Goal: Information Seeking & Learning: Learn about a topic

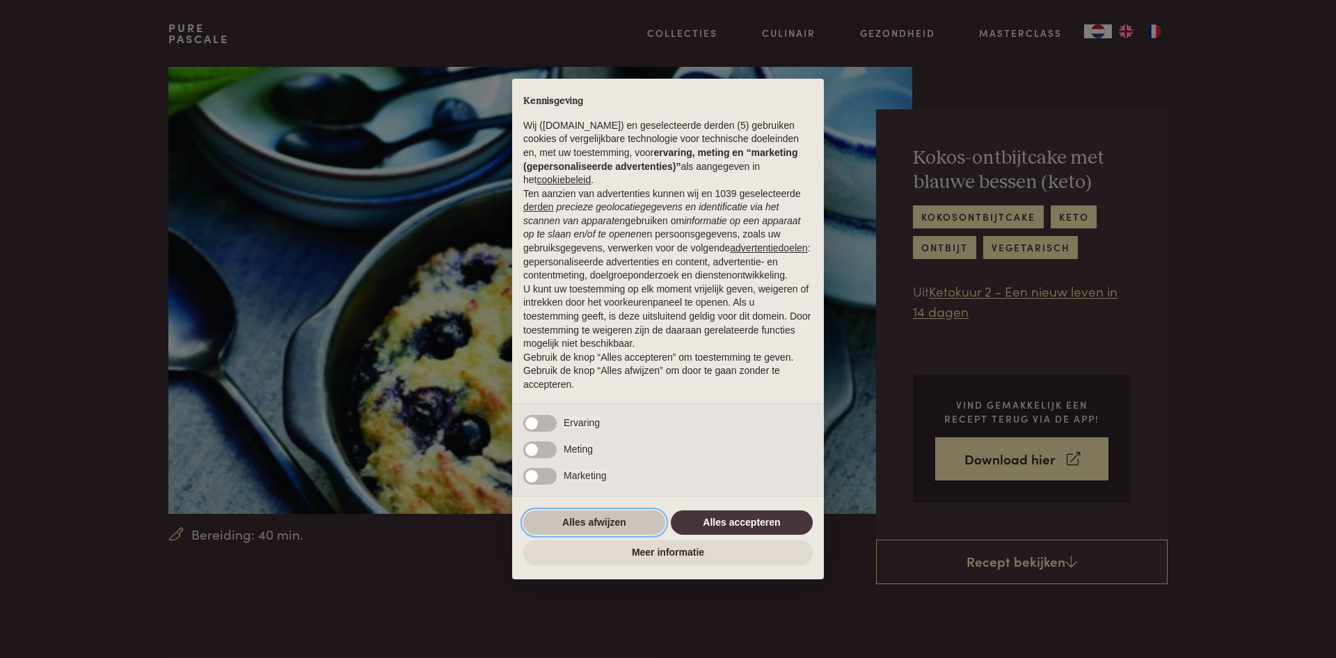
click at [599, 522] on button "Alles afwijzen" at bounding box center [594, 522] width 142 height 25
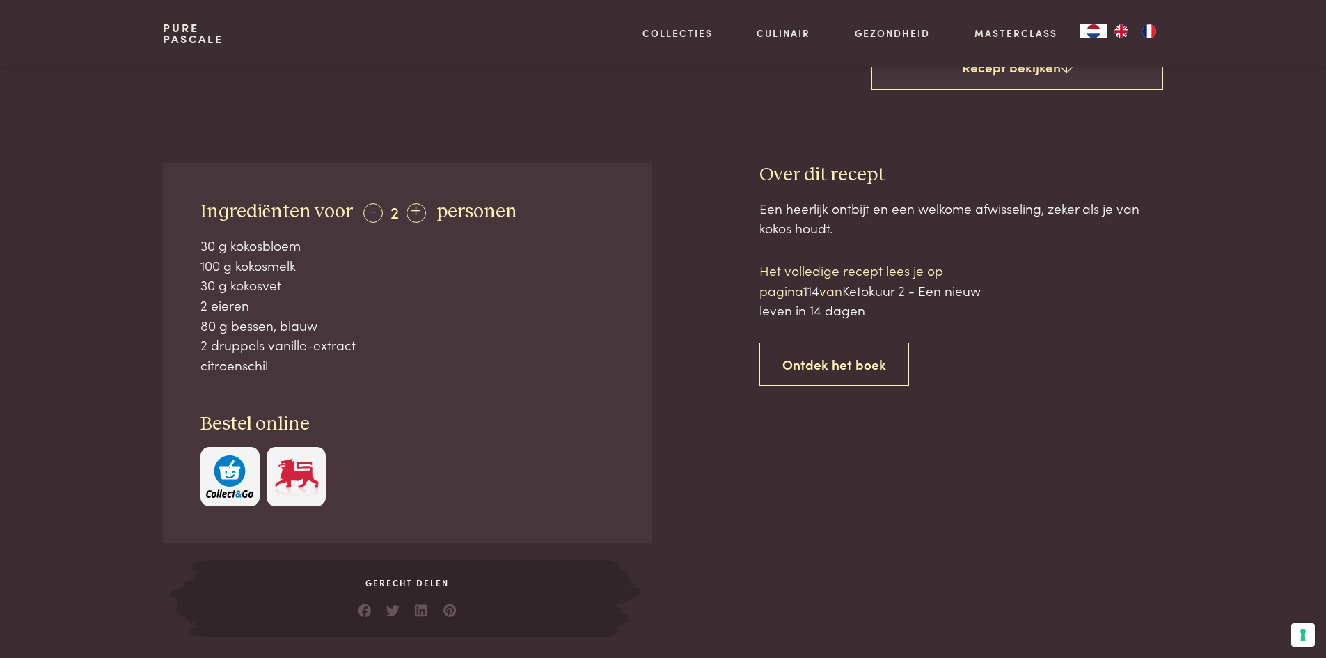
scroll to position [696, 0]
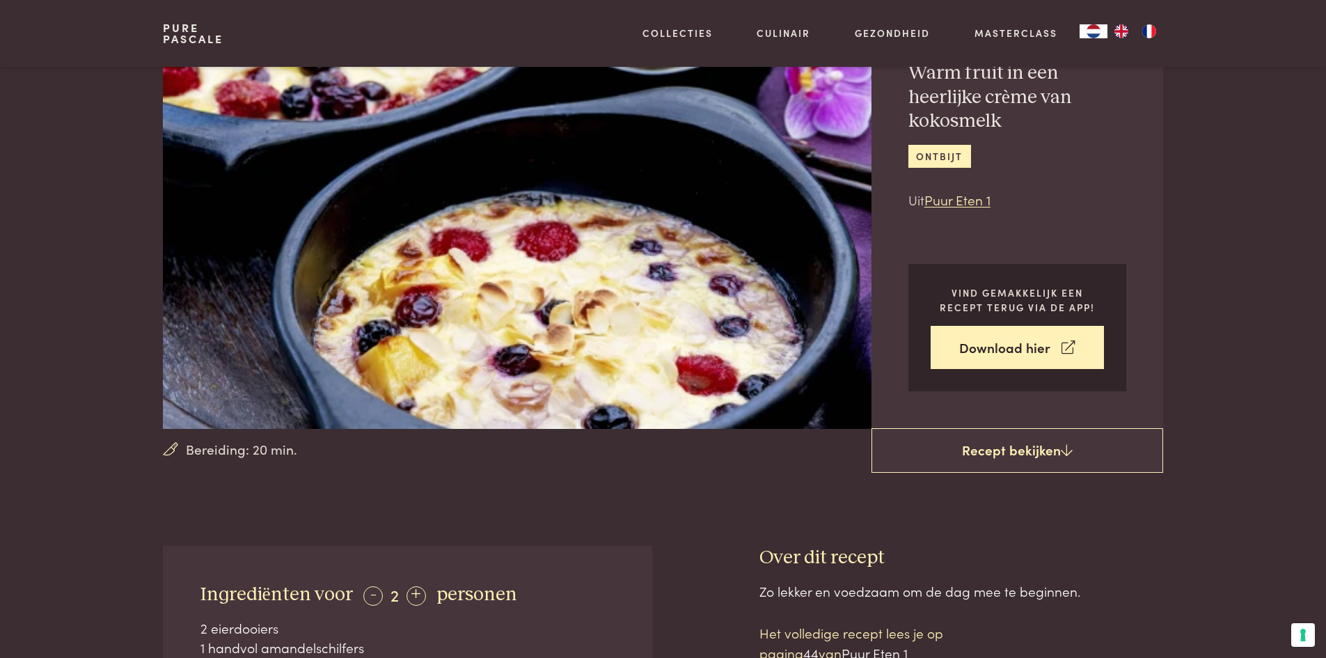
scroll to position [278, 0]
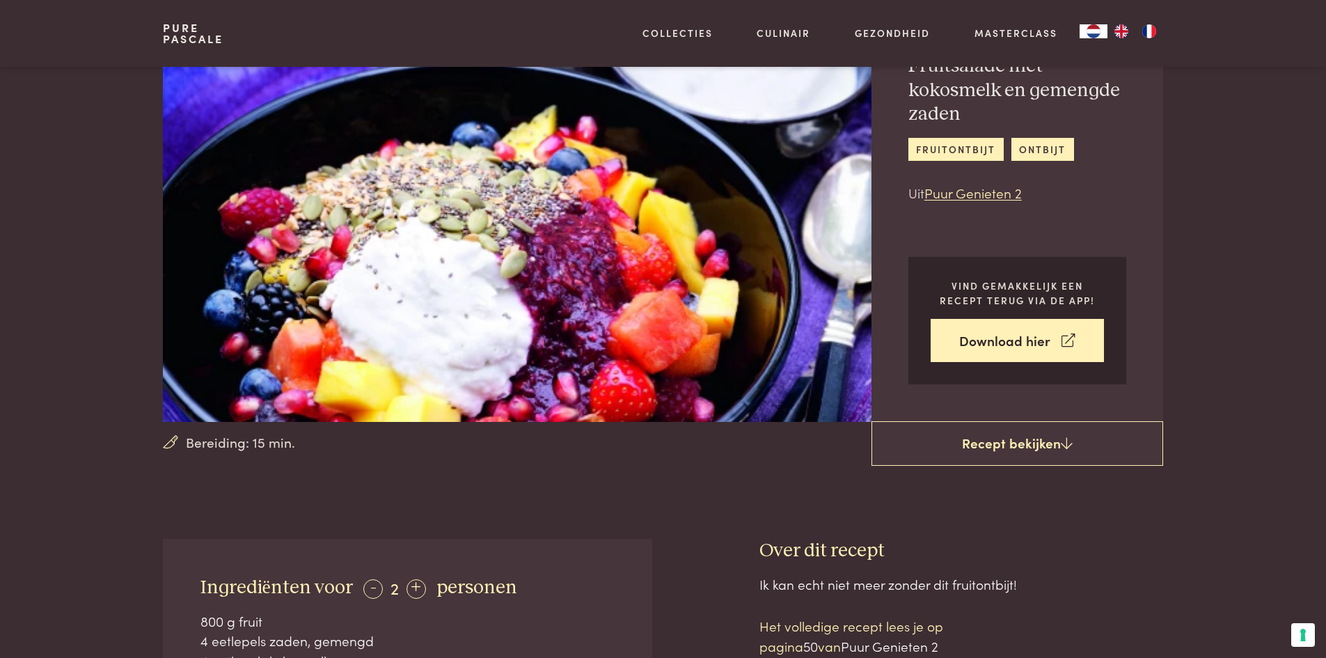
scroll to position [418, 0]
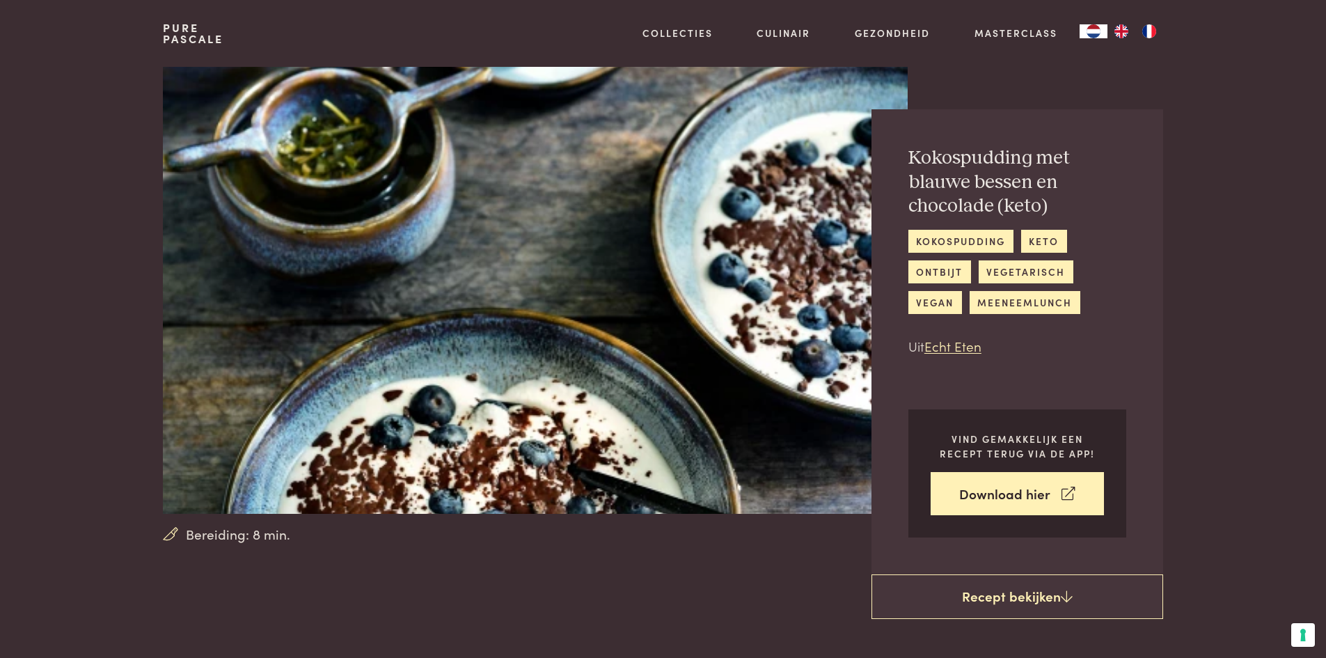
scroll to position [348, 0]
